Goal: Information Seeking & Learning: Learn about a topic

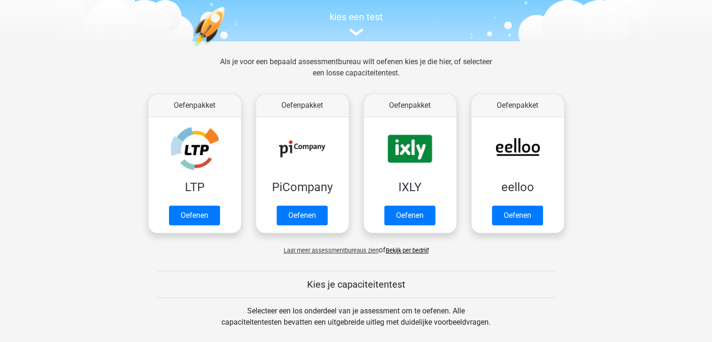
scroll to position [94, 0]
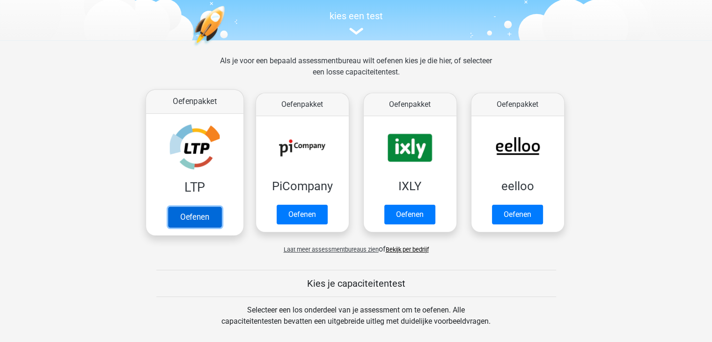
click at [194, 214] on link "Oefenen" at bounding box center [194, 216] width 53 height 21
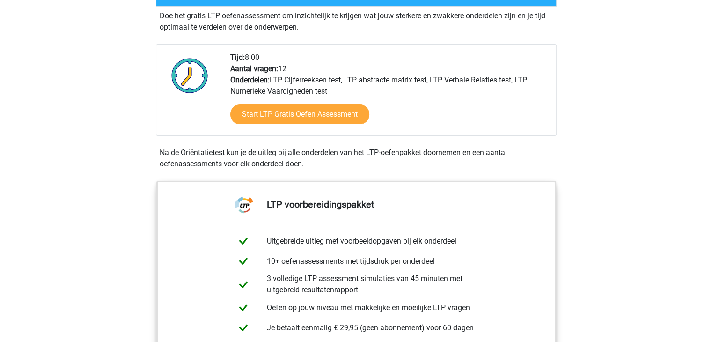
scroll to position [187, 0]
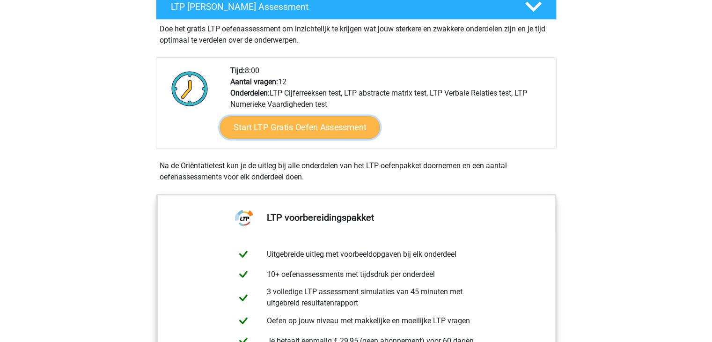
click at [281, 126] on link "Start LTP Gratis Oefen Assessment" at bounding box center [299, 127] width 160 height 22
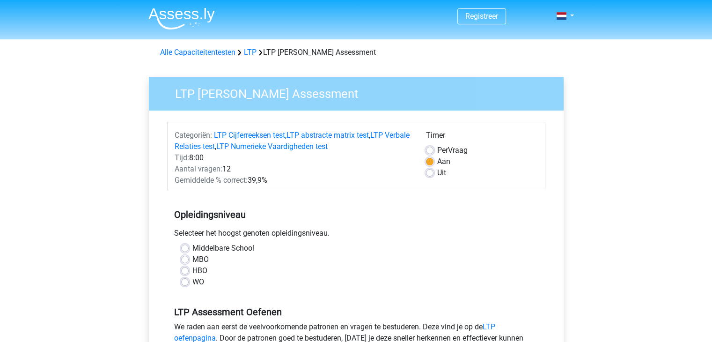
click at [192, 261] on label "MBO" at bounding box center [200, 259] width 16 height 11
click at [185, 261] on input "MBO" at bounding box center [184, 258] width 7 height 9
radio input "true"
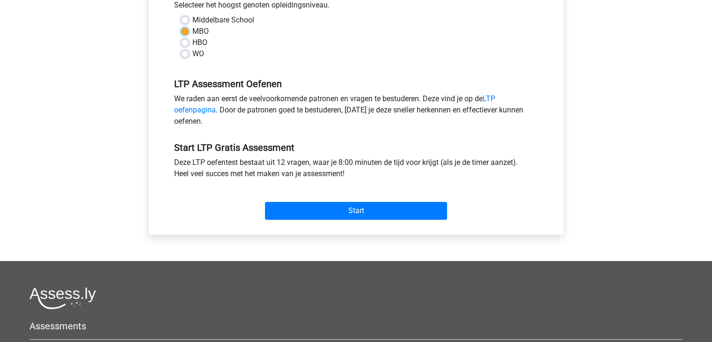
scroll to position [234, 0]
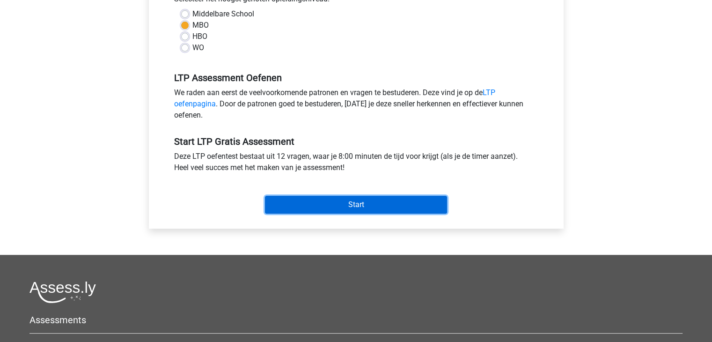
click at [344, 203] on input "Start" at bounding box center [356, 205] width 182 height 18
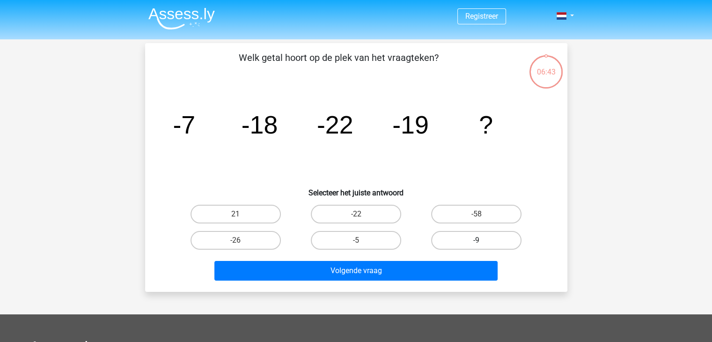
click at [492, 242] on label "-9" at bounding box center [476, 240] width 90 height 19
click at [482, 242] on input "-9" at bounding box center [479, 243] width 6 height 6
radio input "true"
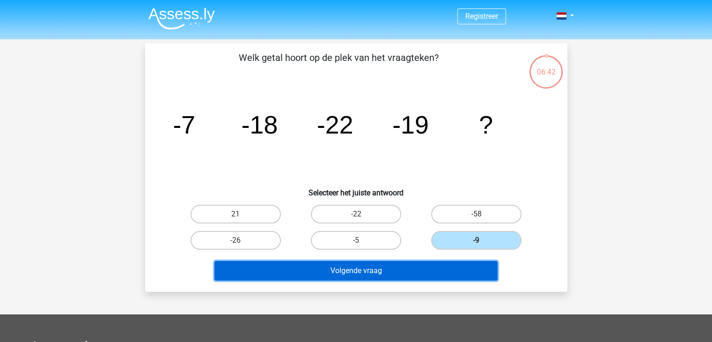
click at [423, 269] on button "Volgende vraag" at bounding box center [355, 271] width 283 height 20
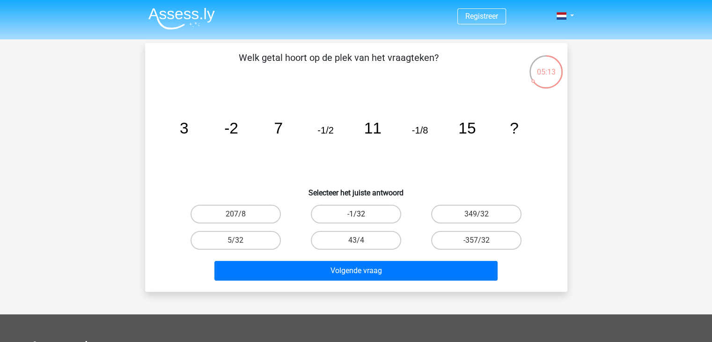
click at [373, 216] on label "-1/32" at bounding box center [356, 214] width 90 height 19
click at [362, 216] on input "-1/32" at bounding box center [359, 217] width 6 height 6
radio input "true"
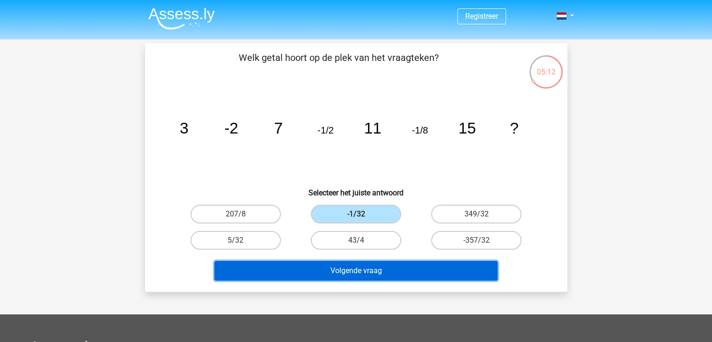
click at [433, 272] on button "Volgende vraag" at bounding box center [355, 271] width 283 height 20
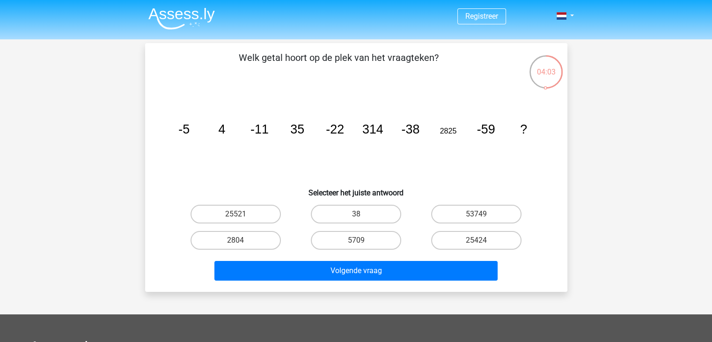
click at [421, 170] on icon "image/svg+xml -5 4 -11 35 -22 314 -38 2825 -59 ?" at bounding box center [356, 133] width 377 height 95
click at [479, 212] on label "53749" at bounding box center [476, 214] width 90 height 19
click at [479, 214] on input "53749" at bounding box center [479, 217] width 6 height 6
radio input "true"
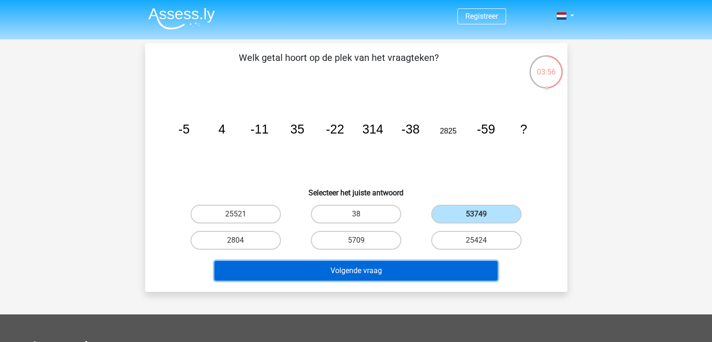
click at [463, 274] on button "Volgende vraag" at bounding box center [355, 271] width 283 height 20
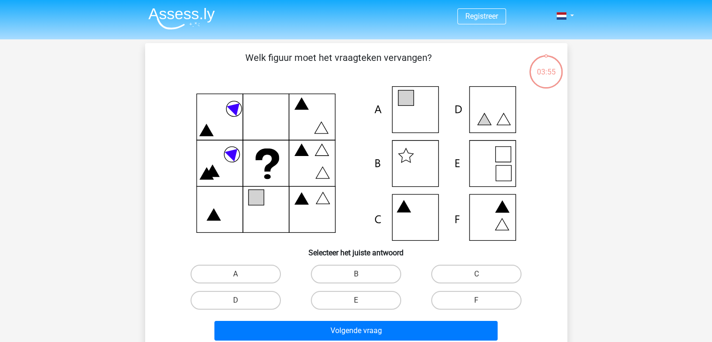
scroll to position [43, 0]
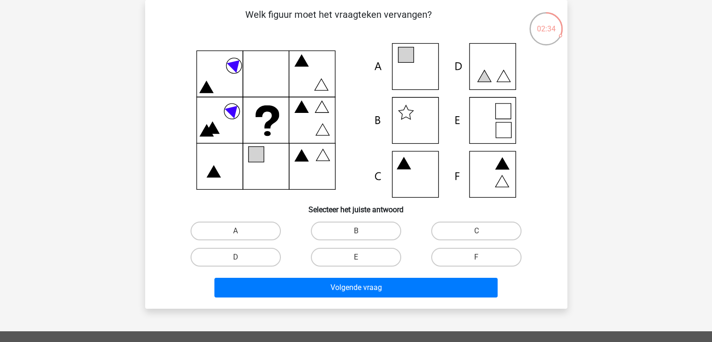
click at [410, 60] on icon at bounding box center [405, 54] width 15 height 15
click at [260, 231] on label "A" at bounding box center [235, 230] width 90 height 19
click at [241, 231] on input "A" at bounding box center [238, 234] width 6 height 6
radio input "true"
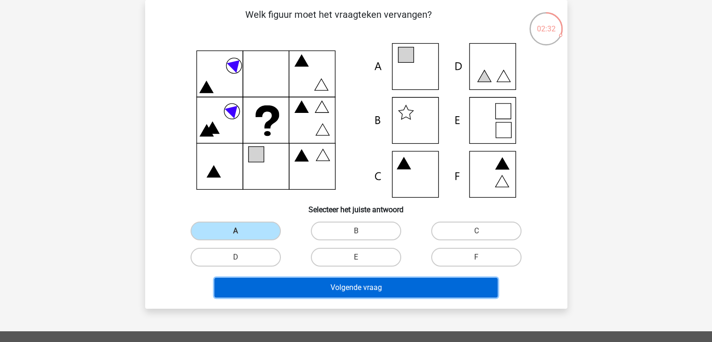
click at [330, 291] on button "Volgende vraag" at bounding box center [355, 288] width 283 height 20
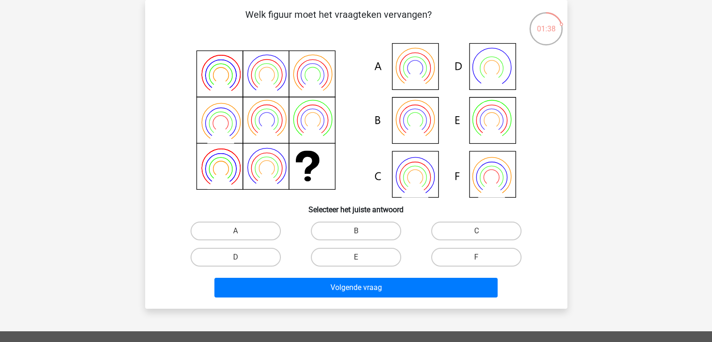
click at [416, 129] on icon at bounding box center [414, 130] width 27 height 22
click at [361, 231] on input "B" at bounding box center [359, 234] width 6 height 6
radio input "true"
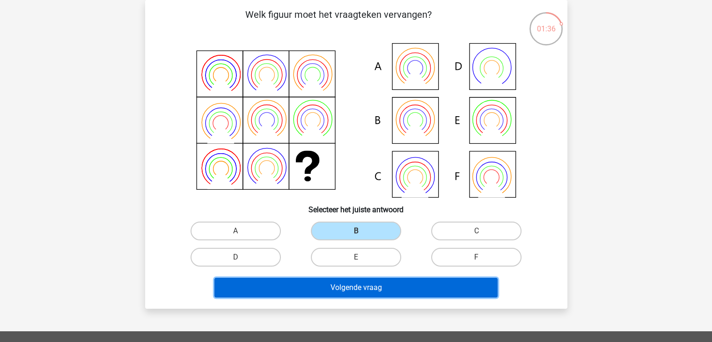
click at [392, 291] on button "Volgende vraag" at bounding box center [355, 288] width 283 height 20
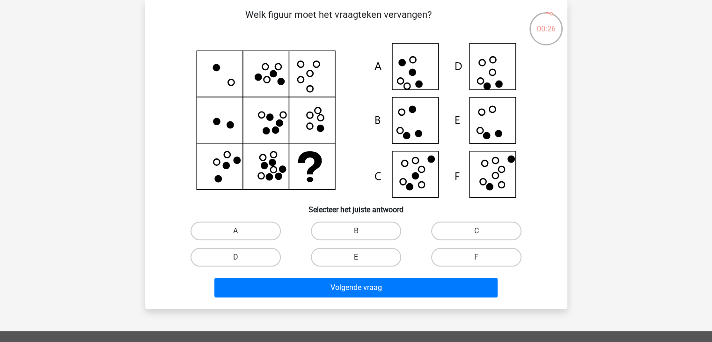
click at [371, 258] on label "E" at bounding box center [356, 257] width 90 height 19
click at [362, 258] on input "E" at bounding box center [359, 260] width 6 height 6
radio input "true"
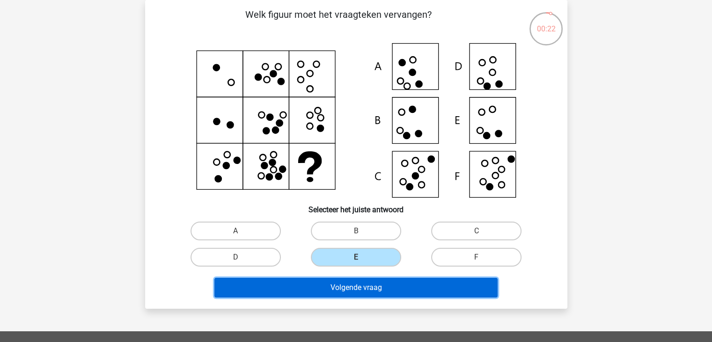
click at [388, 288] on button "Volgende vraag" at bounding box center [355, 288] width 283 height 20
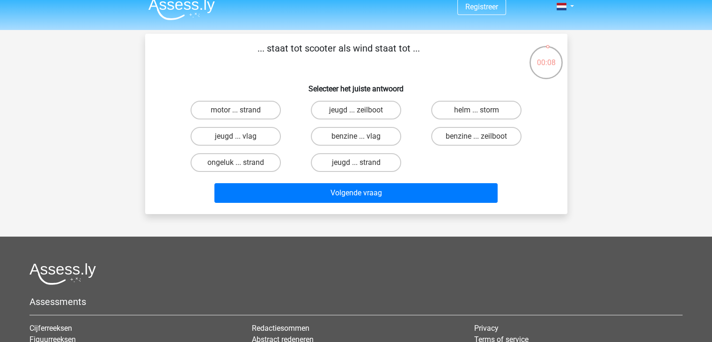
scroll to position [0, 0]
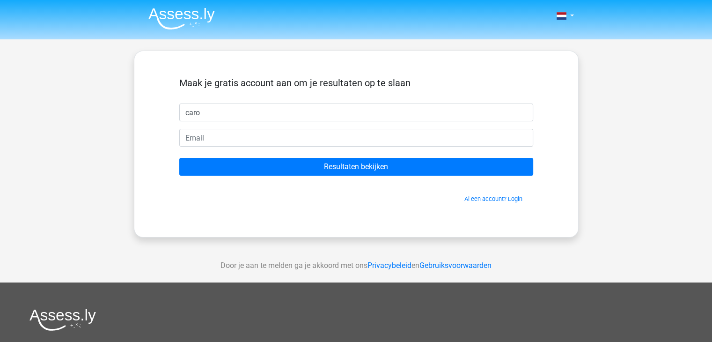
type input "caro"
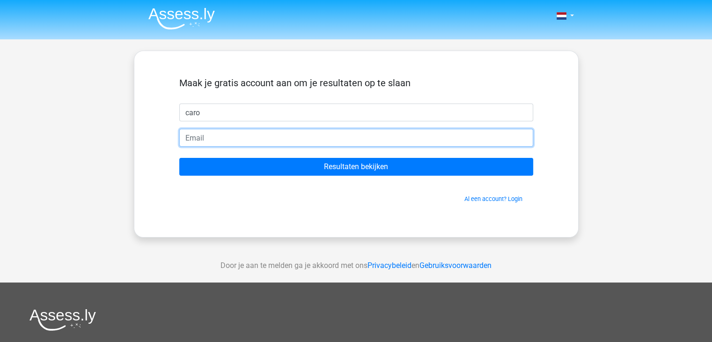
click at [251, 141] on input "email" at bounding box center [356, 138] width 354 height 18
type input "[EMAIL_ADDRESS][DOMAIN_NAME]"
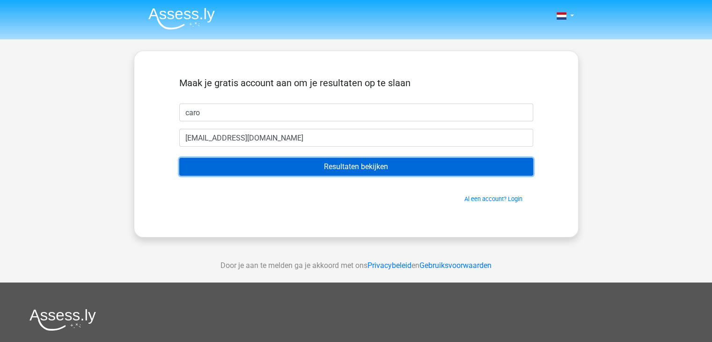
click at [335, 168] on input "Resultaten bekijken" at bounding box center [356, 167] width 354 height 18
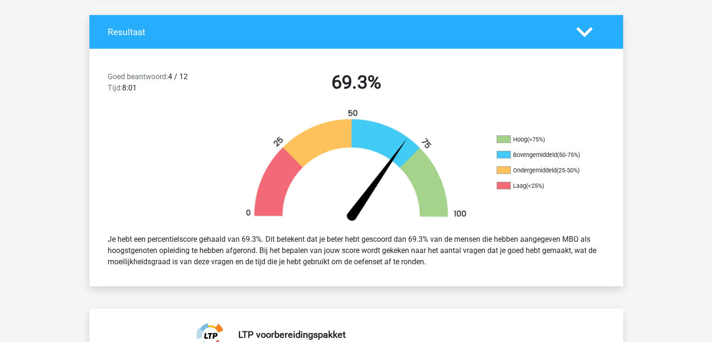
scroll to position [187, 0]
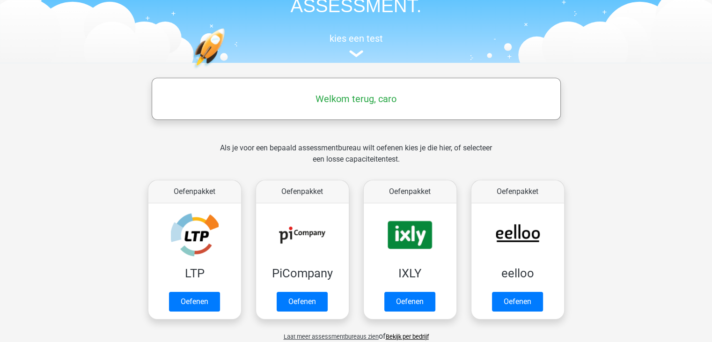
scroll to position [94, 0]
